Goal: Task Accomplishment & Management: Use online tool/utility

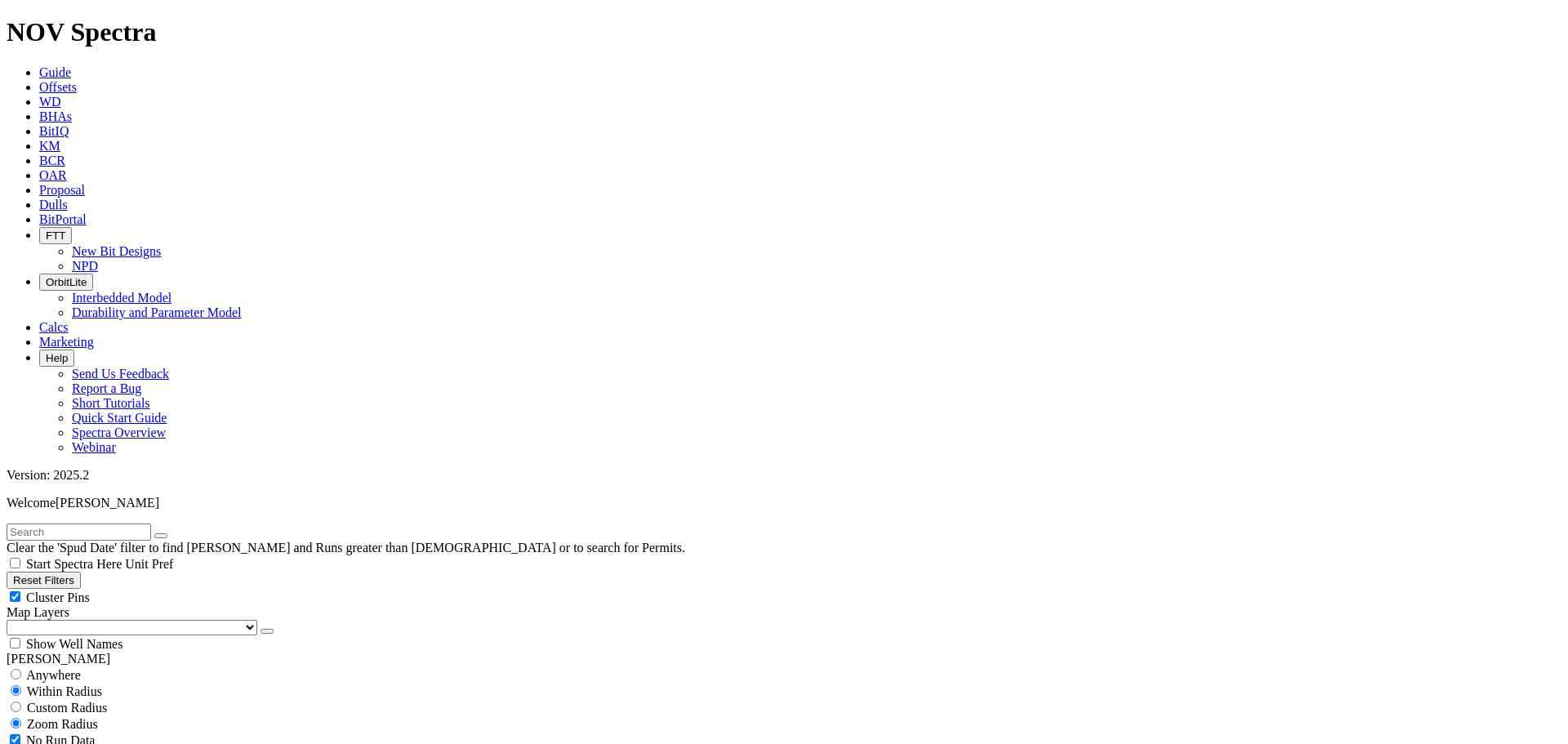
click at [87, 212] on link "BitPortal" at bounding box center [62, 219] width 48 height 14
radio input "false"
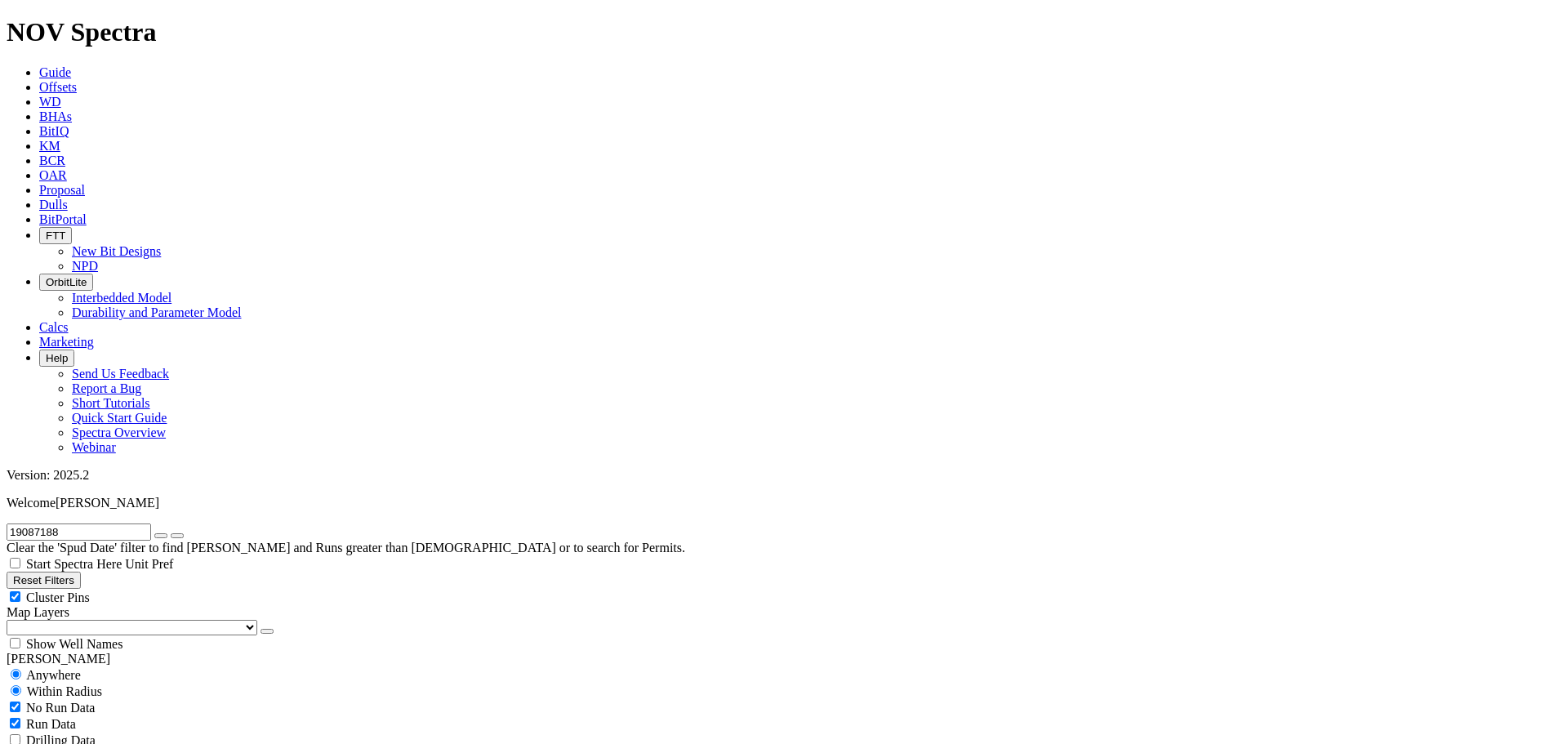
radio input "true"
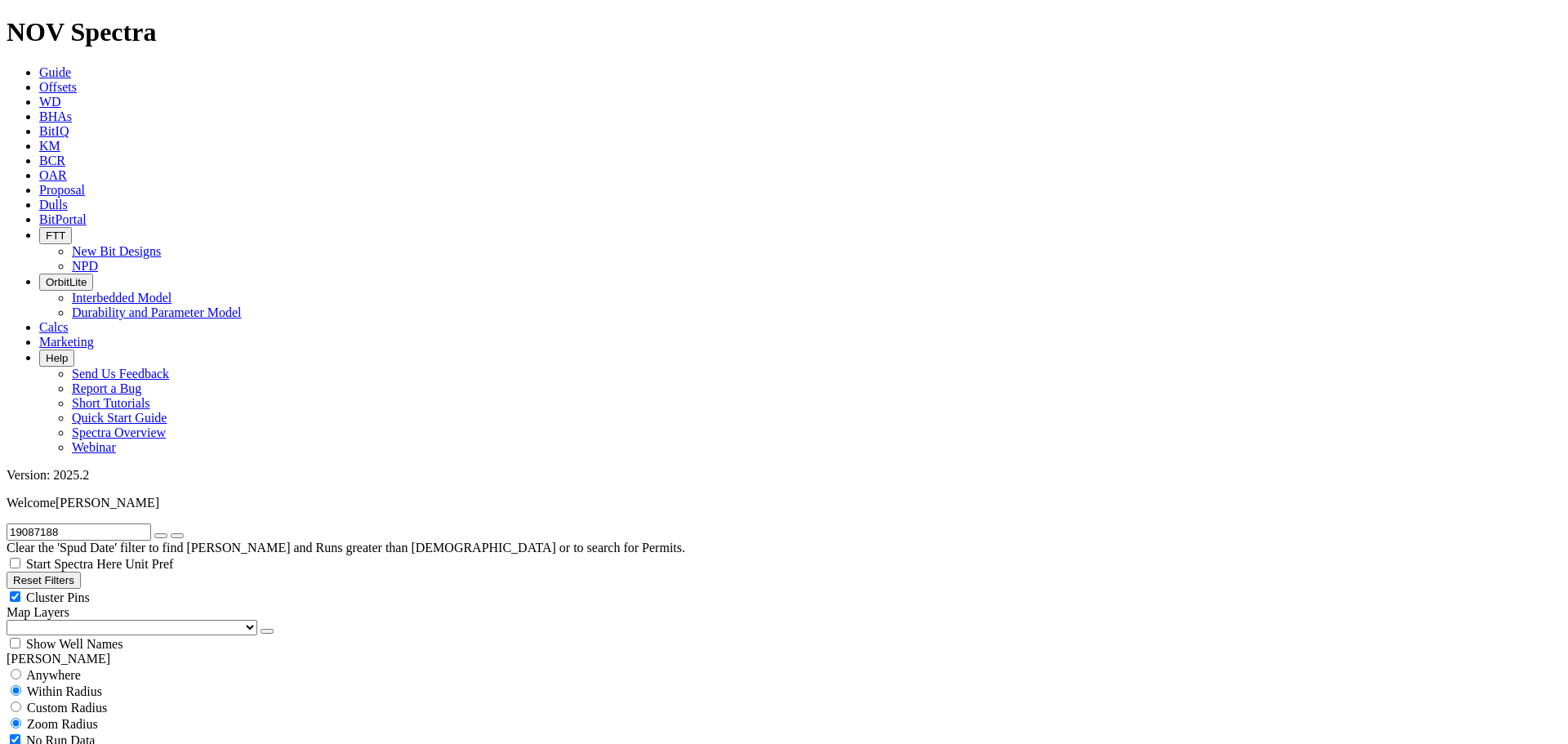
drag, startPoint x: 830, startPoint y: 405, endPoint x: 1094, endPoint y: 524, distance: 289.6
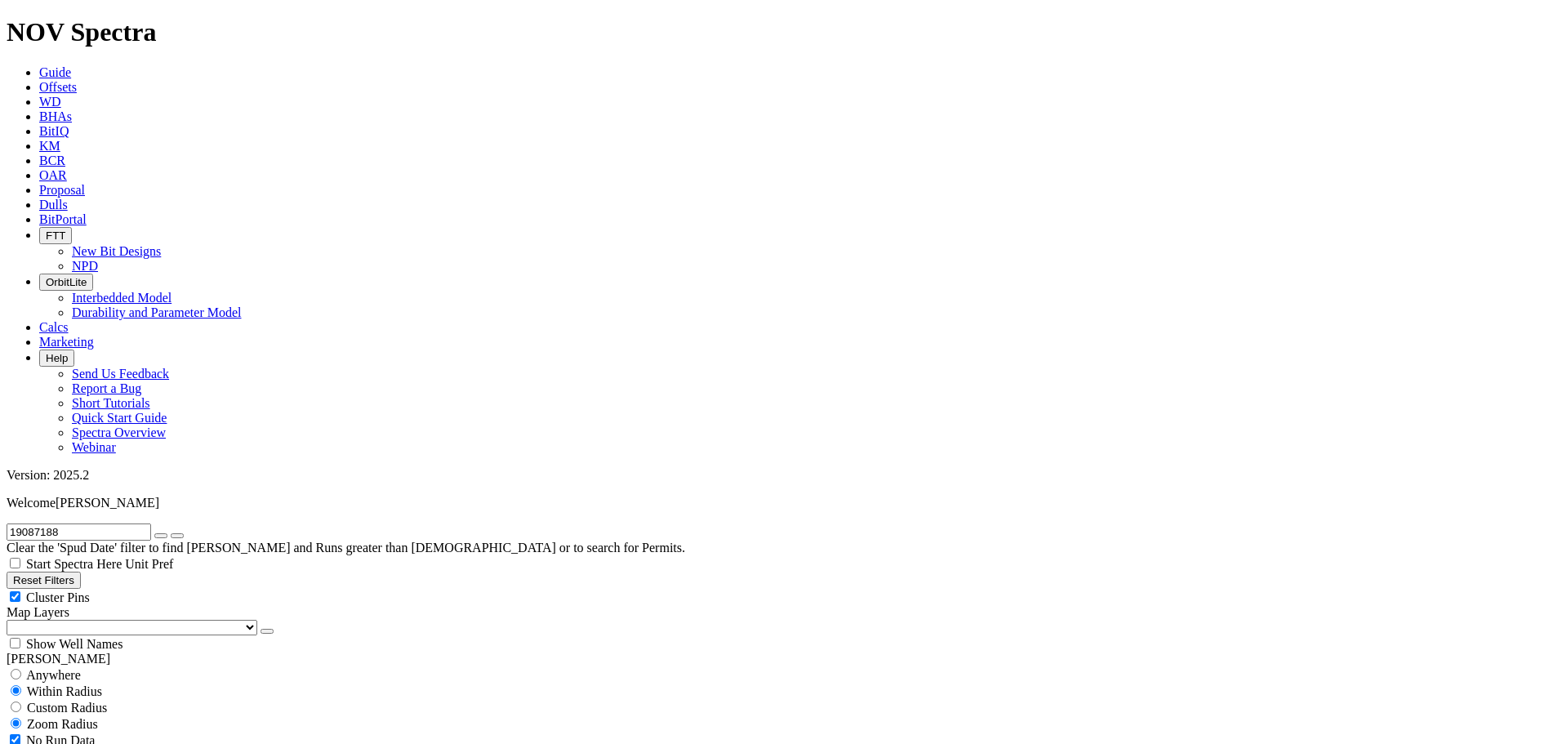
click at [80, 571] on button "Reset Filters" at bounding box center [44, 580] width 75 height 17
type input "[DATE]"
click at [166, 743] on div "Run Data" at bounding box center [784, 756] width 1555 height 16
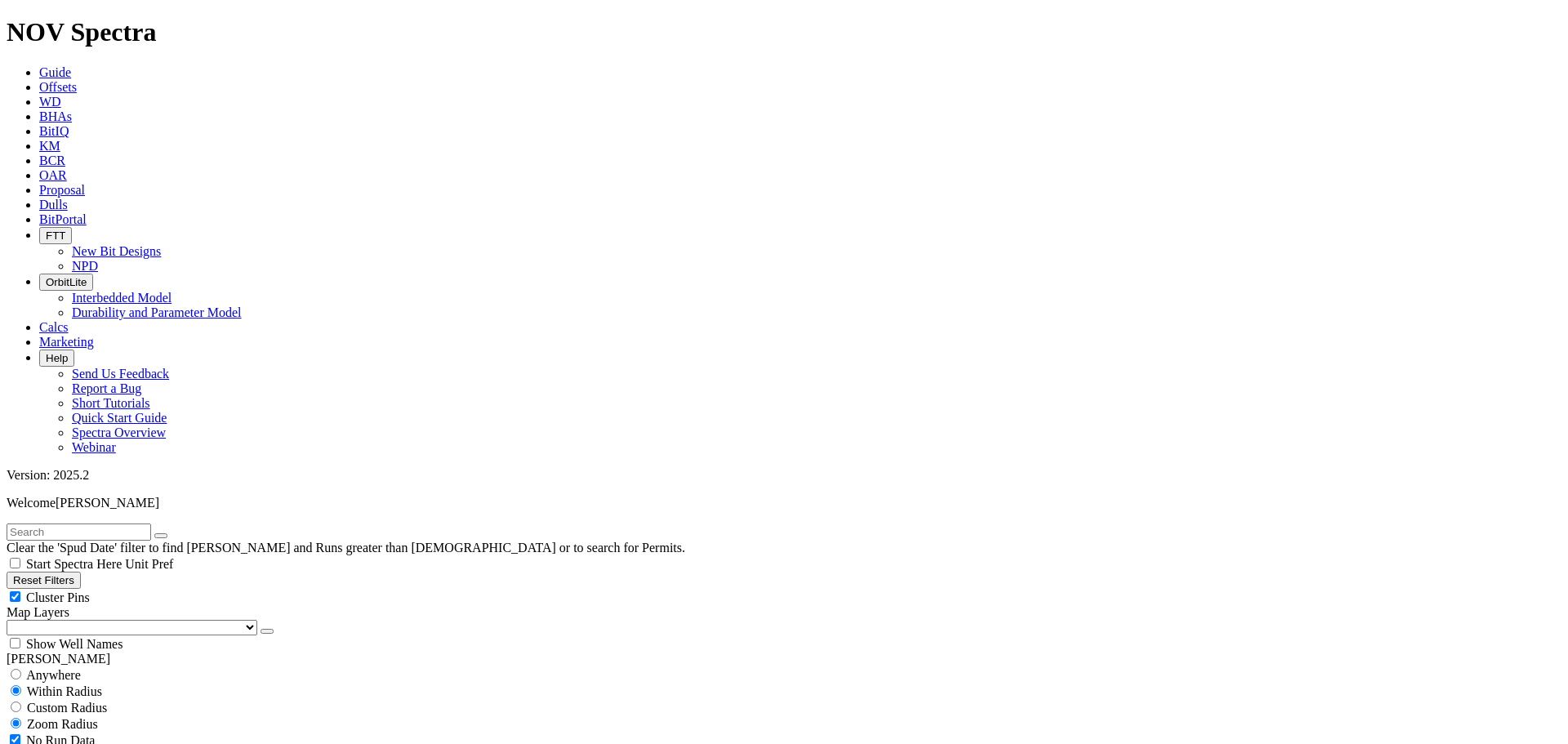
click at [164, 743] on div "Run Data" at bounding box center [784, 756] width 1555 height 16
checkbox input "true"
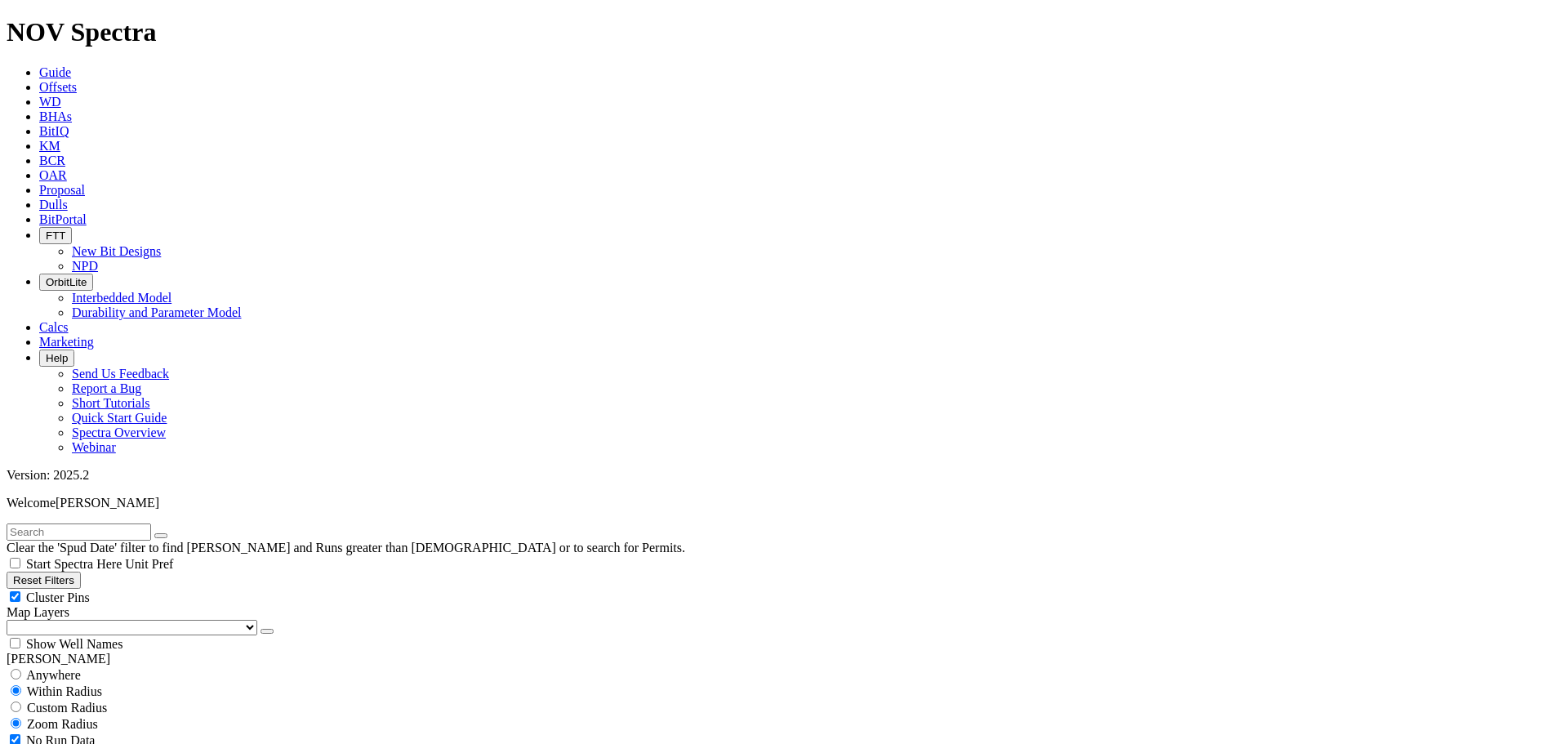
click at [47, 701] on span "Custom Radius" at bounding box center [67, 708] width 80 height 14
radio input "true"
radio input "false"
click at [114, 732] on input "number" at bounding box center [79, 741] width 145 height 17
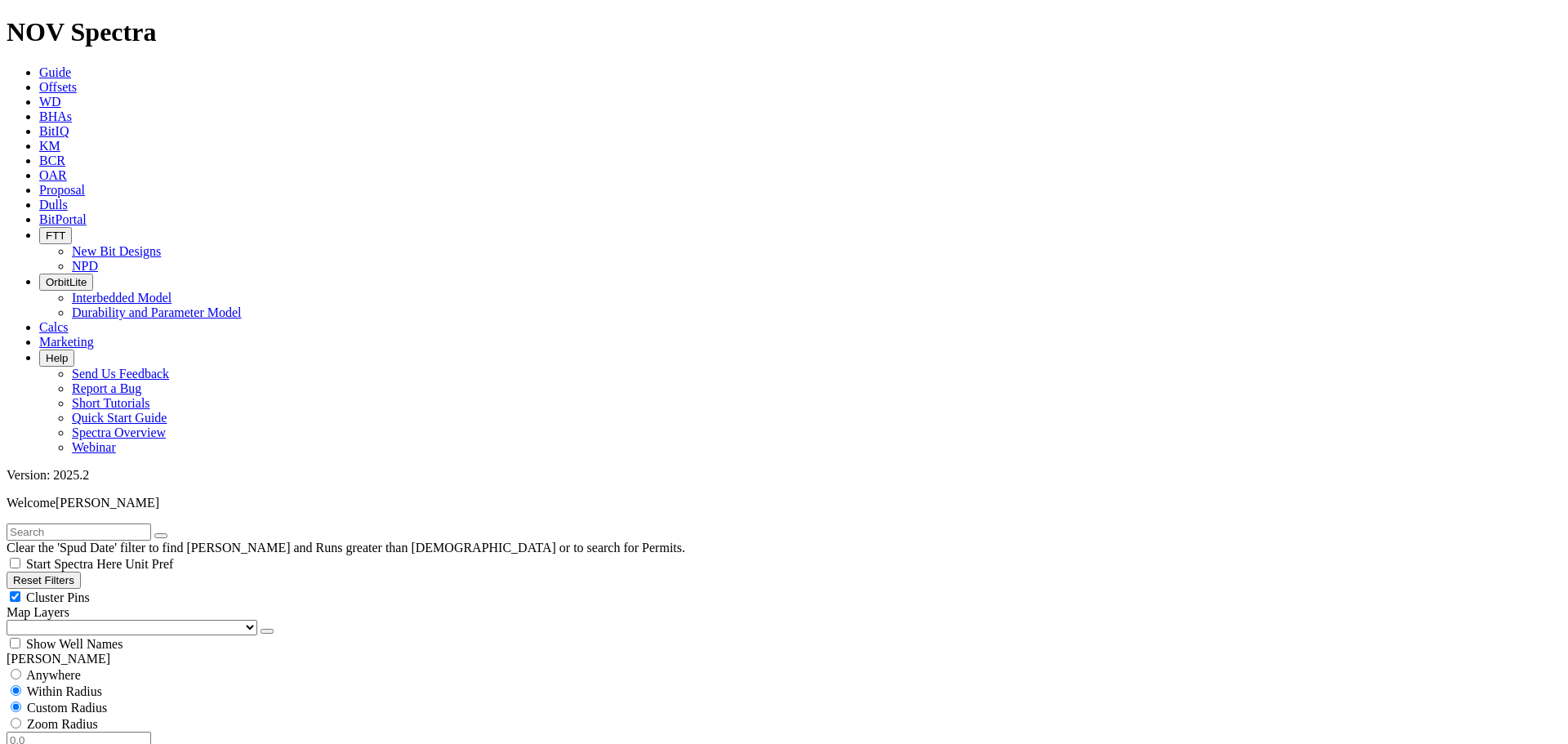
click at [114, 732] on input "number" at bounding box center [79, 741] width 145 height 17
type input "10"
checkbox input "false"
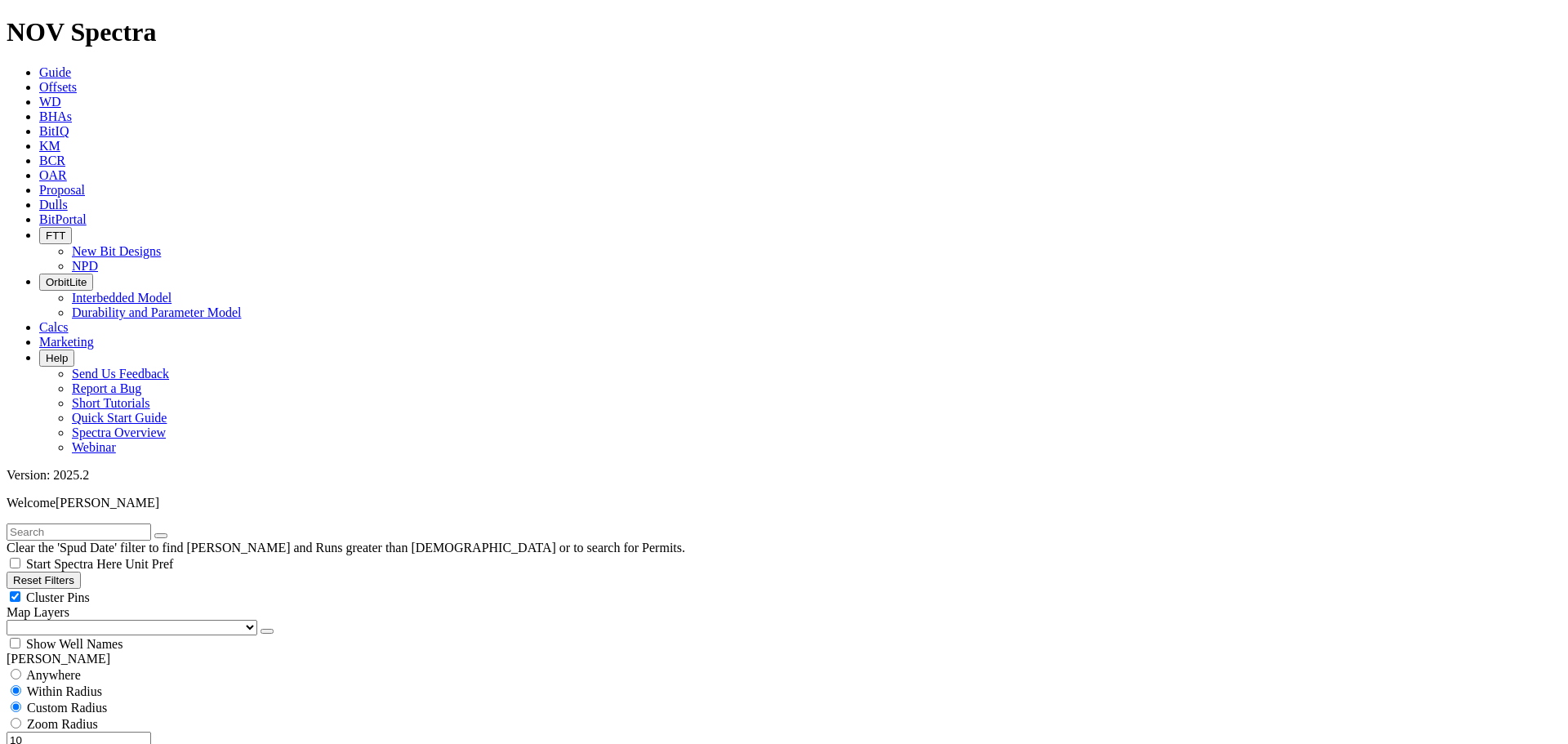
scroll to position [1061, 0]
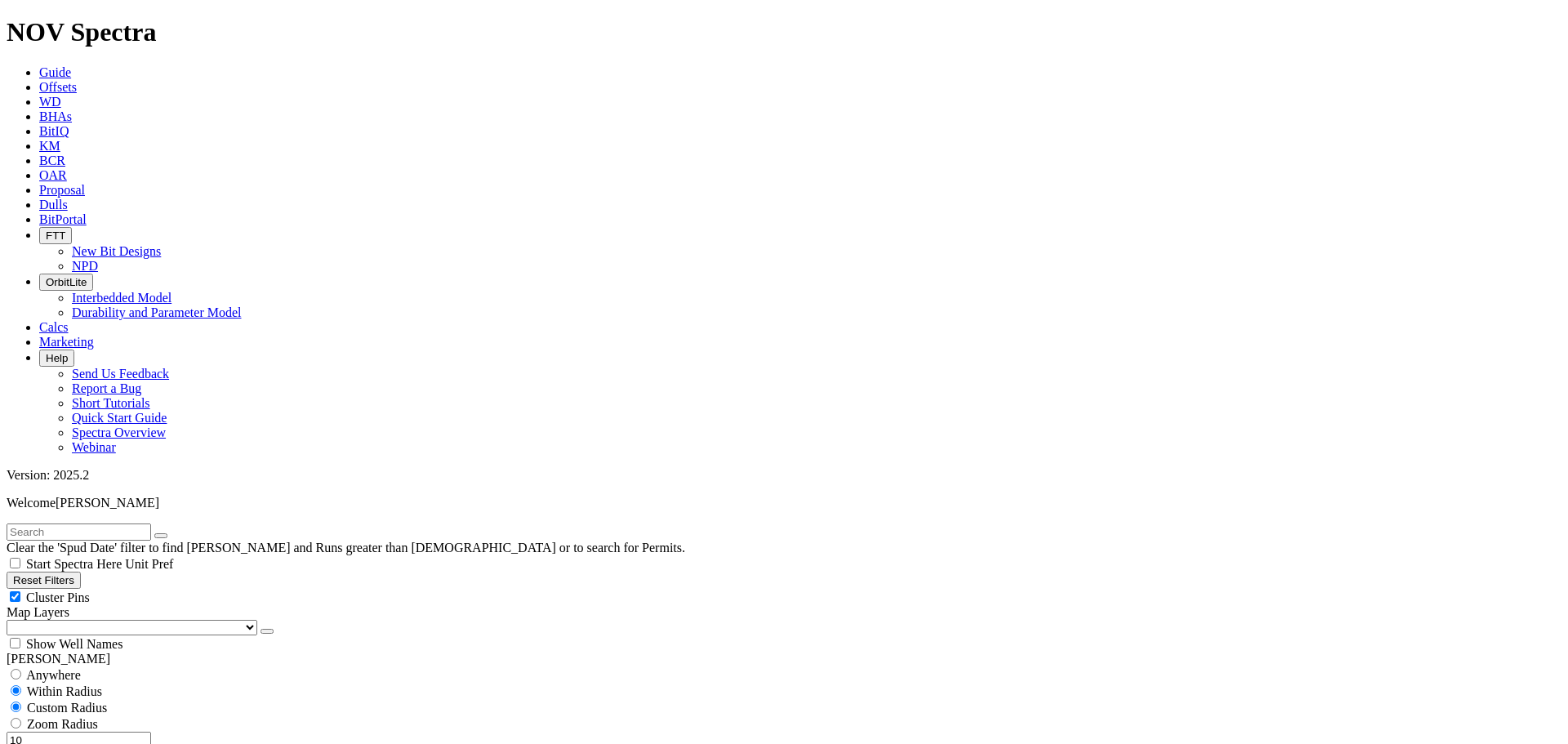
type input "1000"
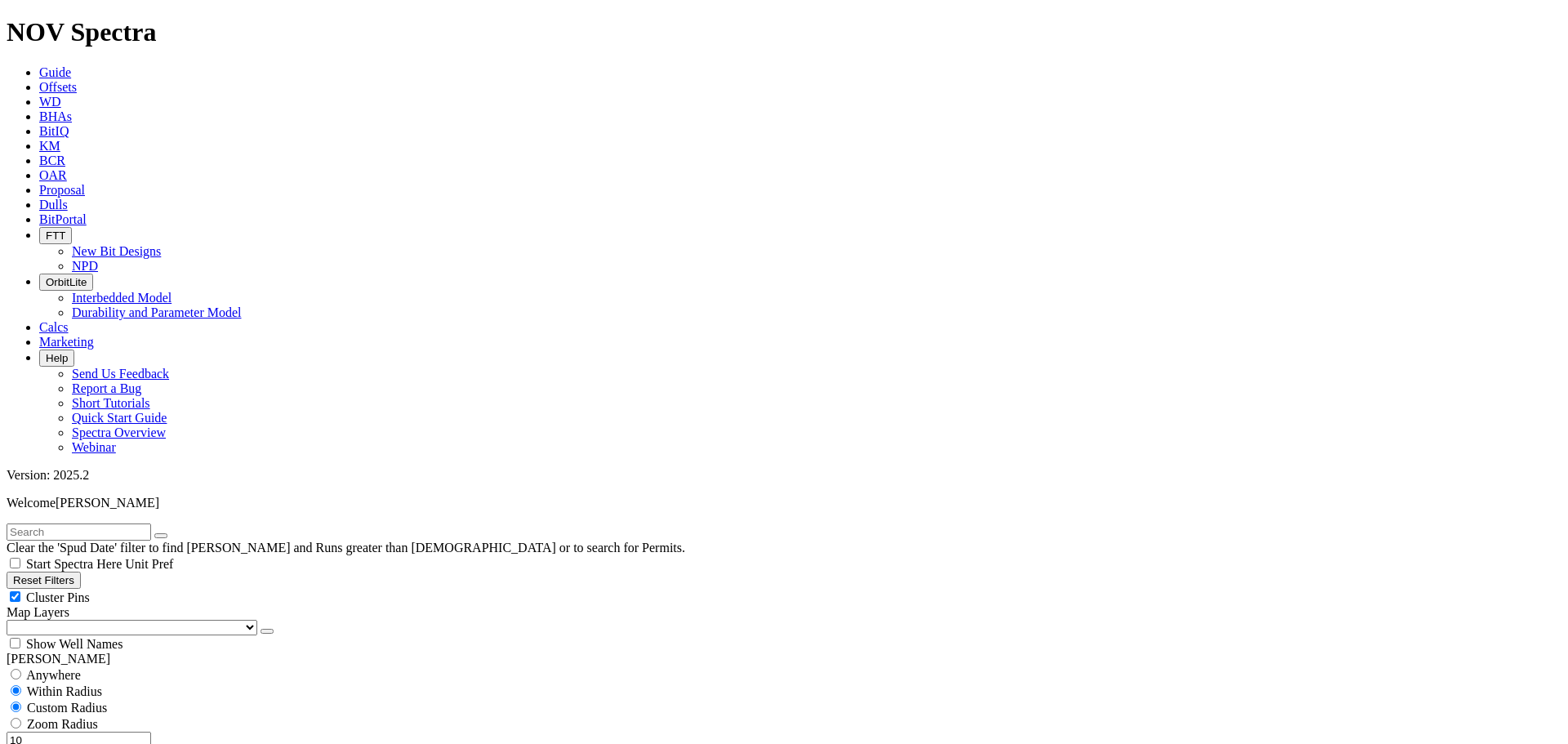
scroll to position [0, 0]
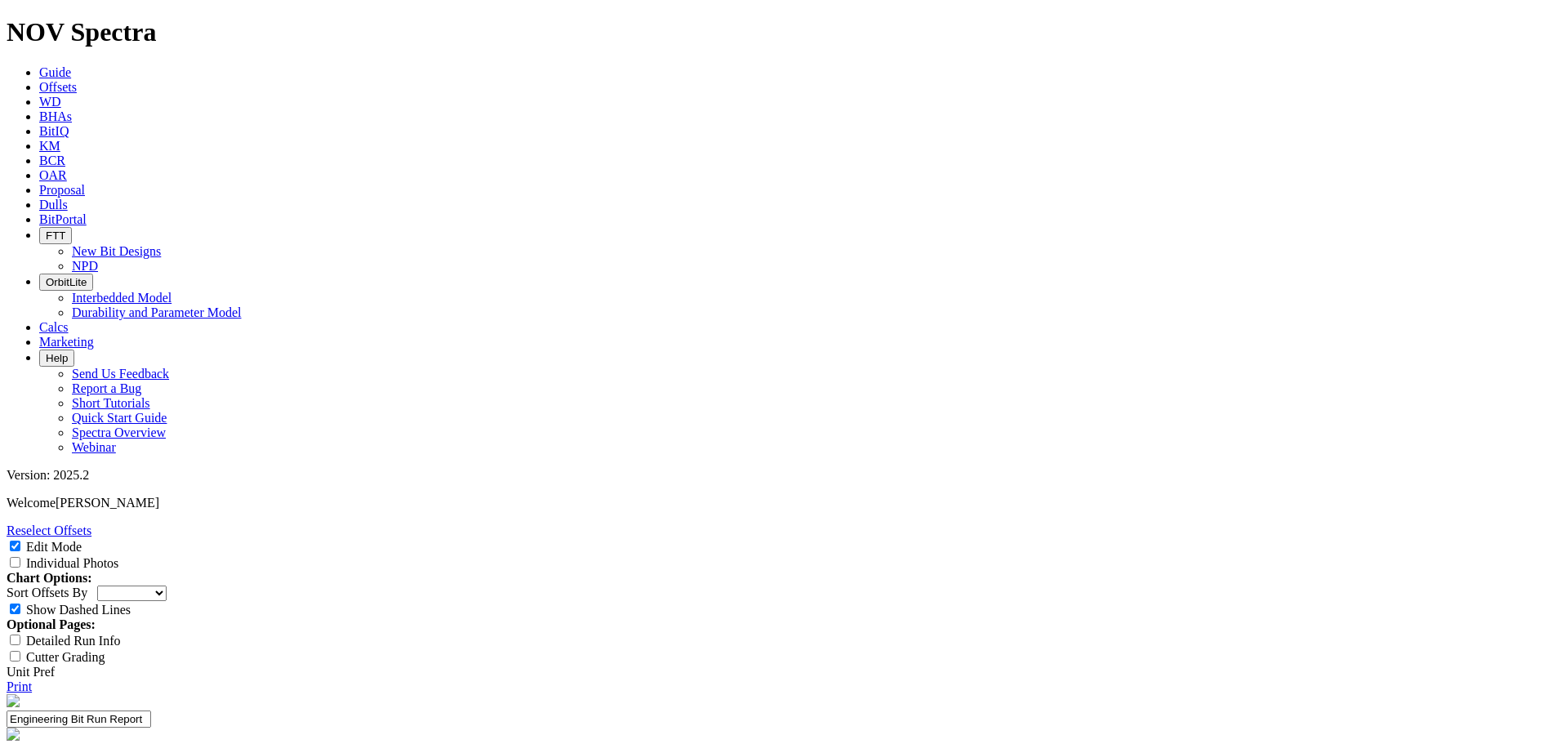
drag, startPoint x: 622, startPoint y: 234, endPoint x: 633, endPoint y: 232, distance: 11.2
select select "New Bit Design"
drag, startPoint x: 323, startPoint y: 305, endPoint x: 322, endPoint y: 295, distance: 10.0
